Goal: Task Accomplishment & Management: Complete application form

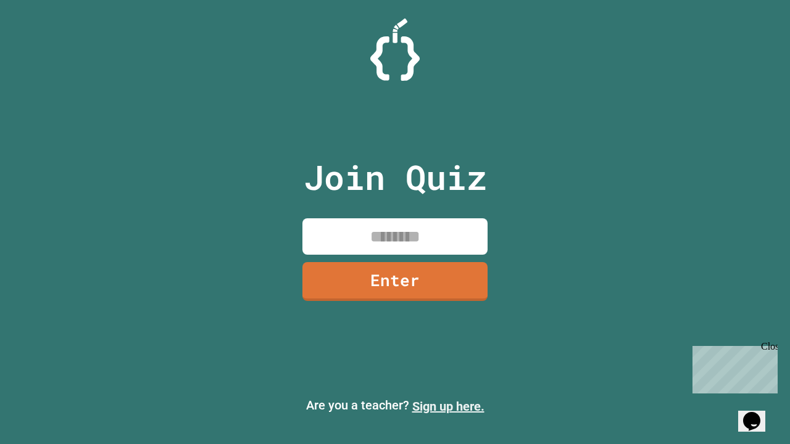
click at [448, 406] on link "Sign up here." at bounding box center [448, 406] width 72 height 15
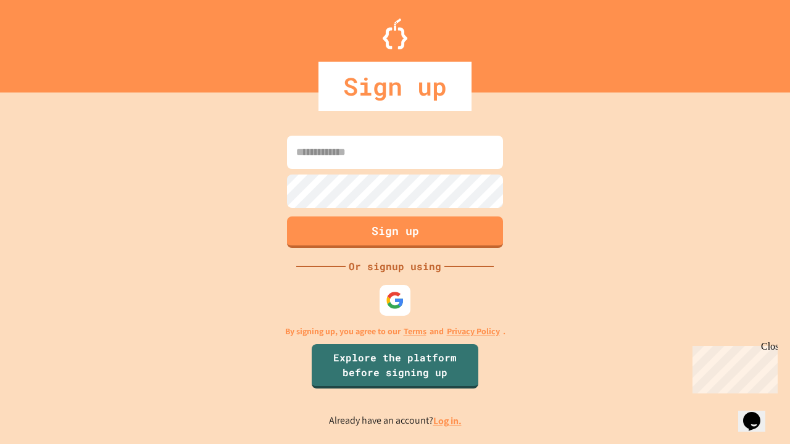
click at [448, 421] on link "Log in." at bounding box center [447, 421] width 28 height 13
